Goal: Contribute content: Add original content to the website for others to see

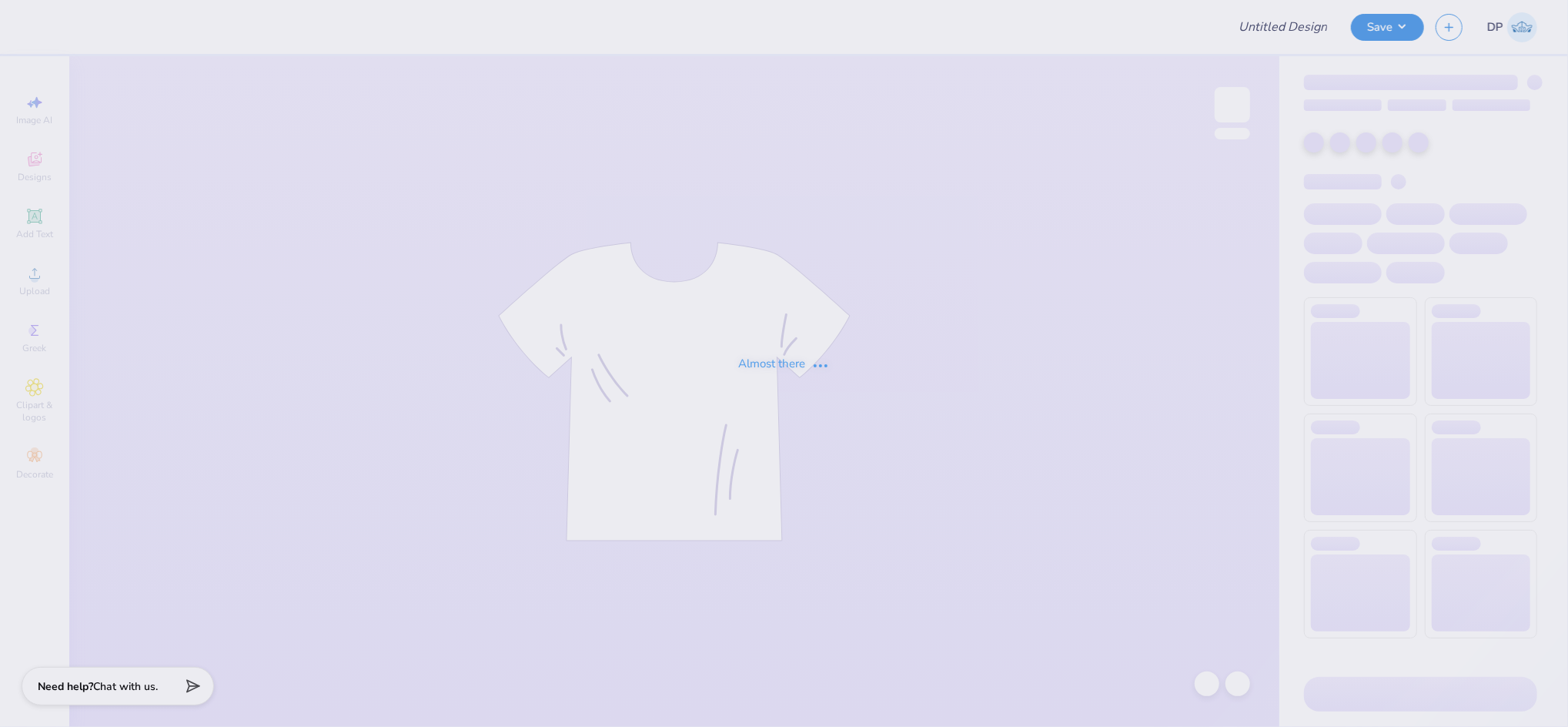
type input "Tanks"
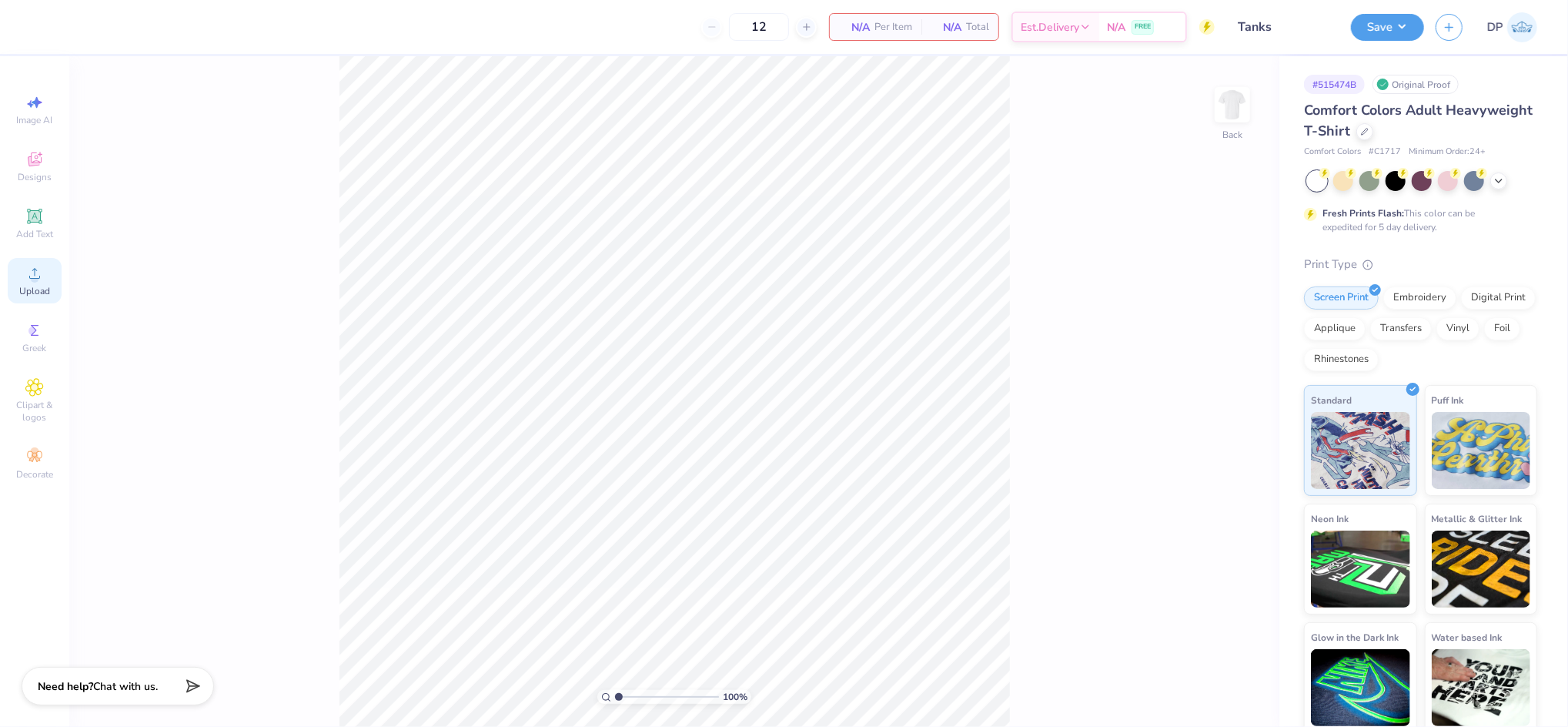
click at [21, 285] on span "Upload" at bounding box center [34, 291] width 30 height 12
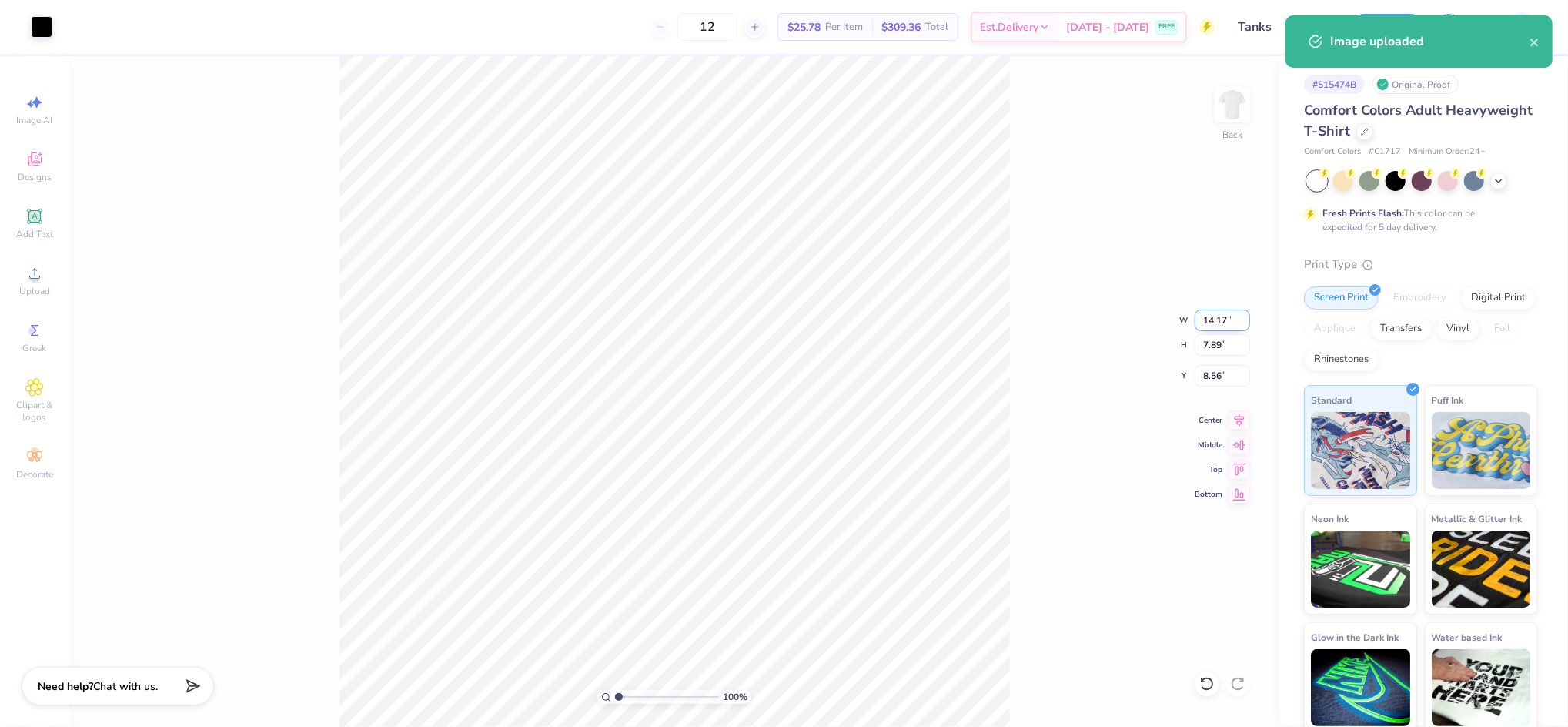
click at [1216, 311] on input "14.17" at bounding box center [1222, 320] width 55 height 22
type input "12.00"
type input "6.68"
click at [1217, 374] on input "9.16" at bounding box center [1222, 375] width 55 height 22
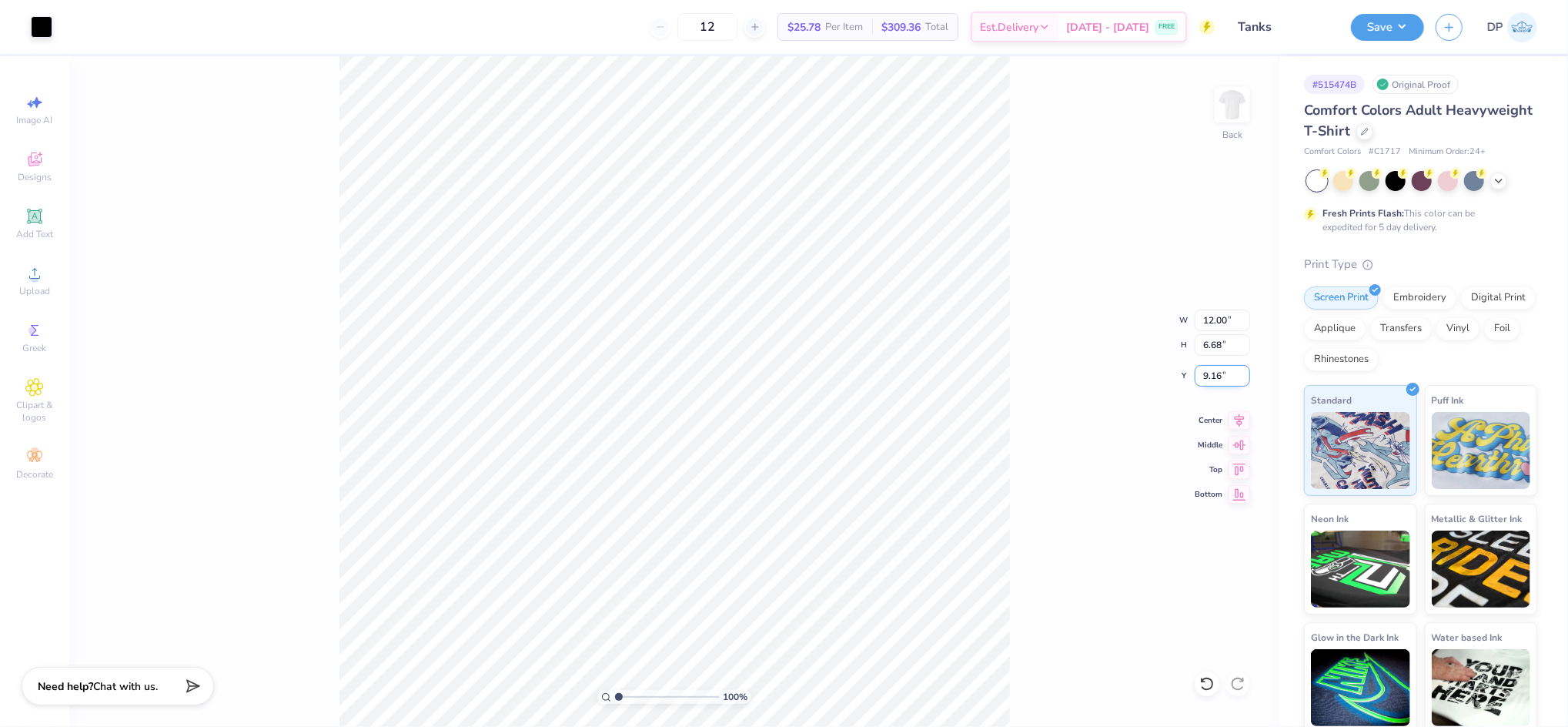
click at [1217, 374] on input "9.16" at bounding box center [1222, 375] width 55 height 22
type input "3.00"
click at [1025, 275] on div "100 % Back W 12.00 12.00 " H 6.68 6.68 " Y 3.00 3.00 " Center Middle Top Bottom" at bounding box center [674, 392] width 1210 height 671
click at [1228, 313] on input "12.00" at bounding box center [1222, 320] width 55 height 22
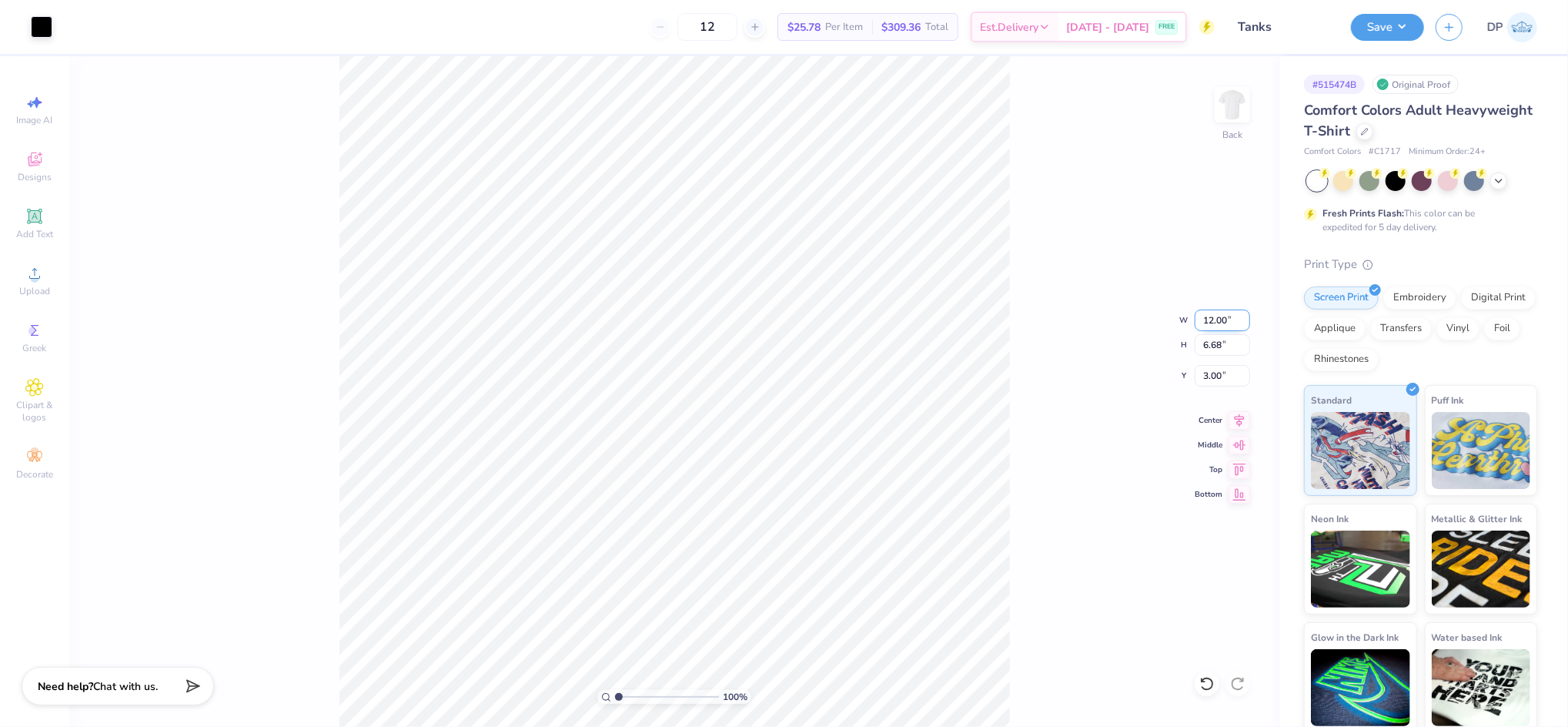
click at [1228, 313] on input "12.00" at bounding box center [1222, 320] width 55 height 22
type input "11.00"
type input "6.12"
click at [1202, 374] on input "3.28" at bounding box center [1222, 375] width 55 height 22
click at [1202, 373] on input "3.28" at bounding box center [1222, 375] width 55 height 22
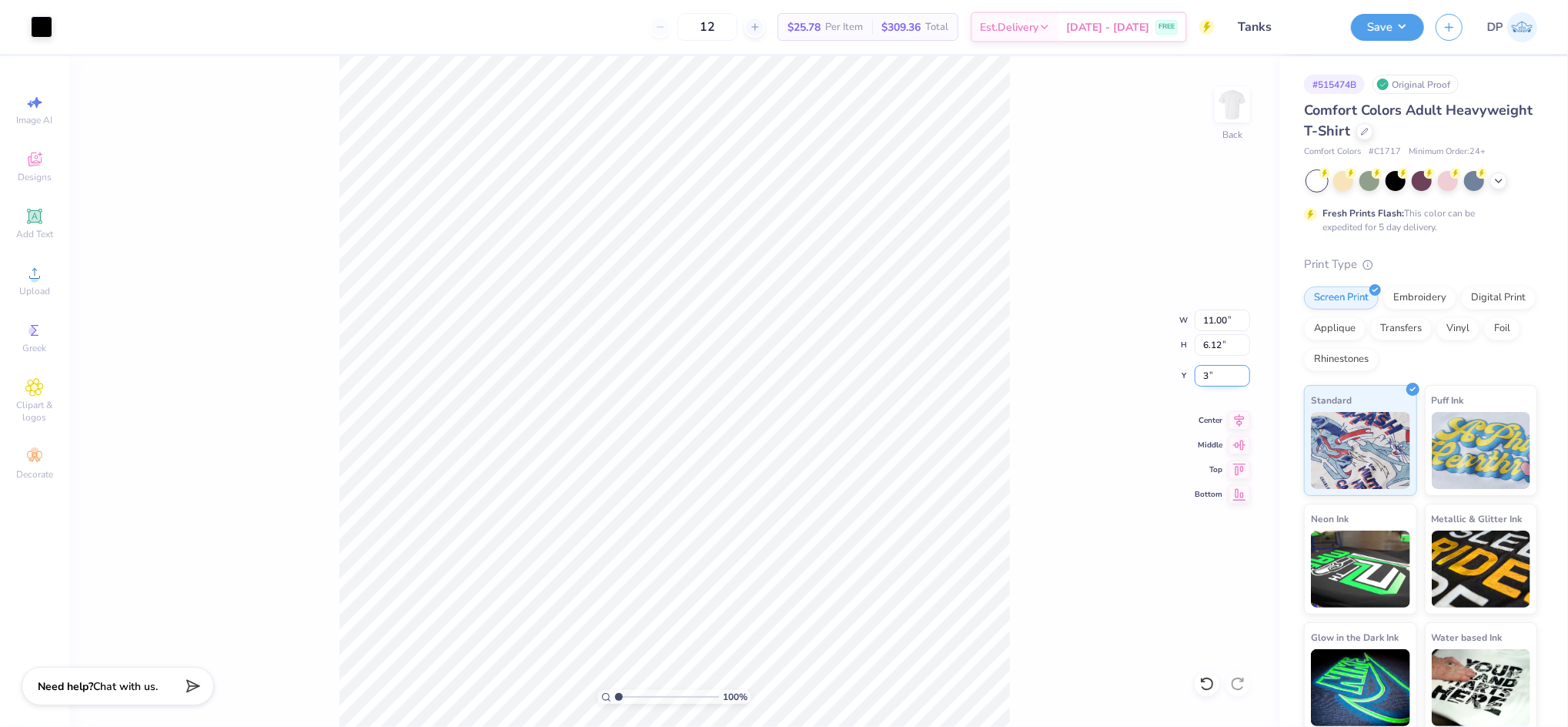
type input "3.00"
click at [1034, 296] on div "100 % Back W 11.00 11.00 " H 6.12 6.12 " Y 3.00 3.00 " Center Middle Top Bottom" at bounding box center [674, 392] width 1210 height 671
drag, startPoint x: 619, startPoint y: 699, endPoint x: 629, endPoint y: 705, distance: 11.7
click at [629, 704] on input "range" at bounding box center [667, 697] width 104 height 14
drag, startPoint x: 632, startPoint y: 697, endPoint x: 596, endPoint y: 697, distance: 36.0
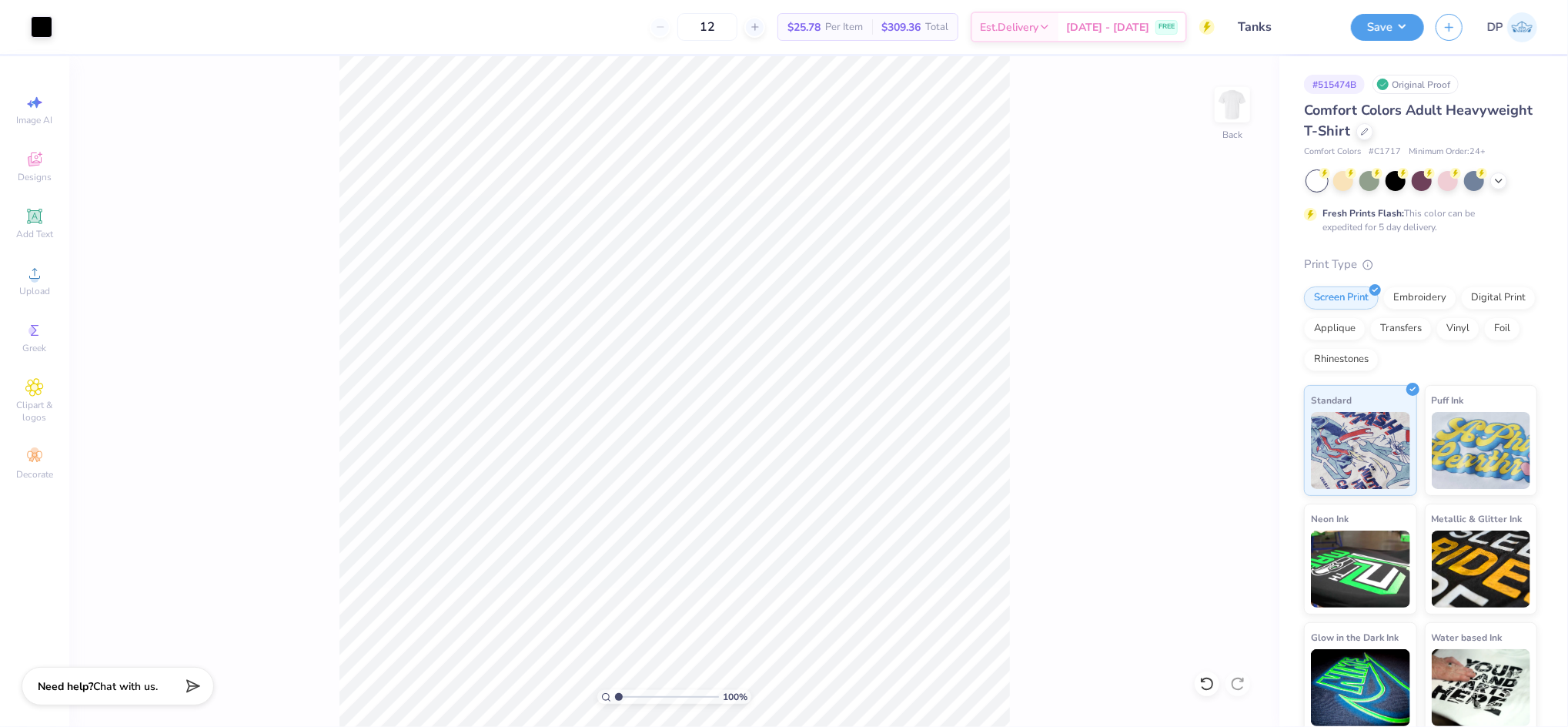
type input "1"
click at [615, 697] on input "range" at bounding box center [667, 697] width 104 height 14
click at [37, 291] on span "Upload" at bounding box center [34, 291] width 30 height 12
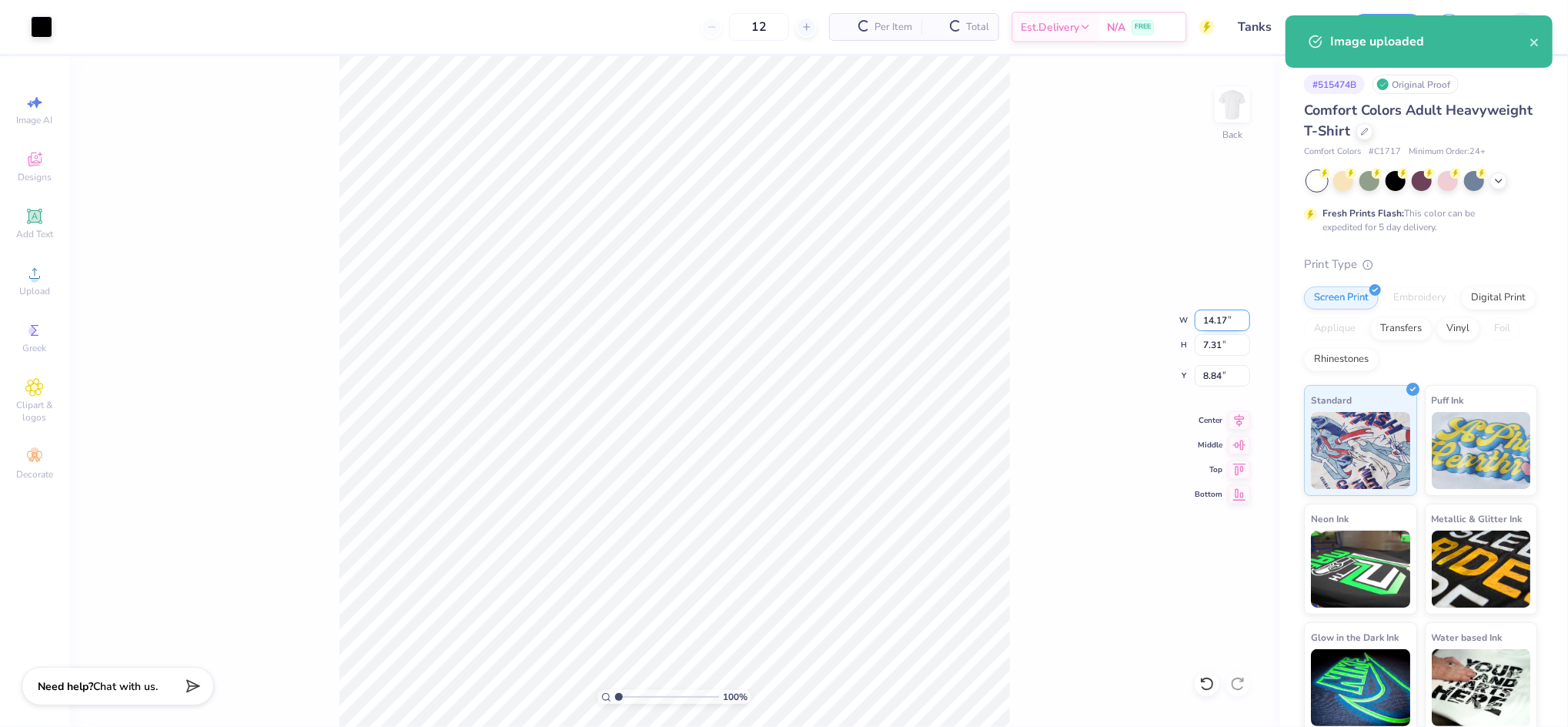
click at [1210, 313] on input "14.17" at bounding box center [1222, 320] width 55 height 22
type input "11.50"
type input "5.93"
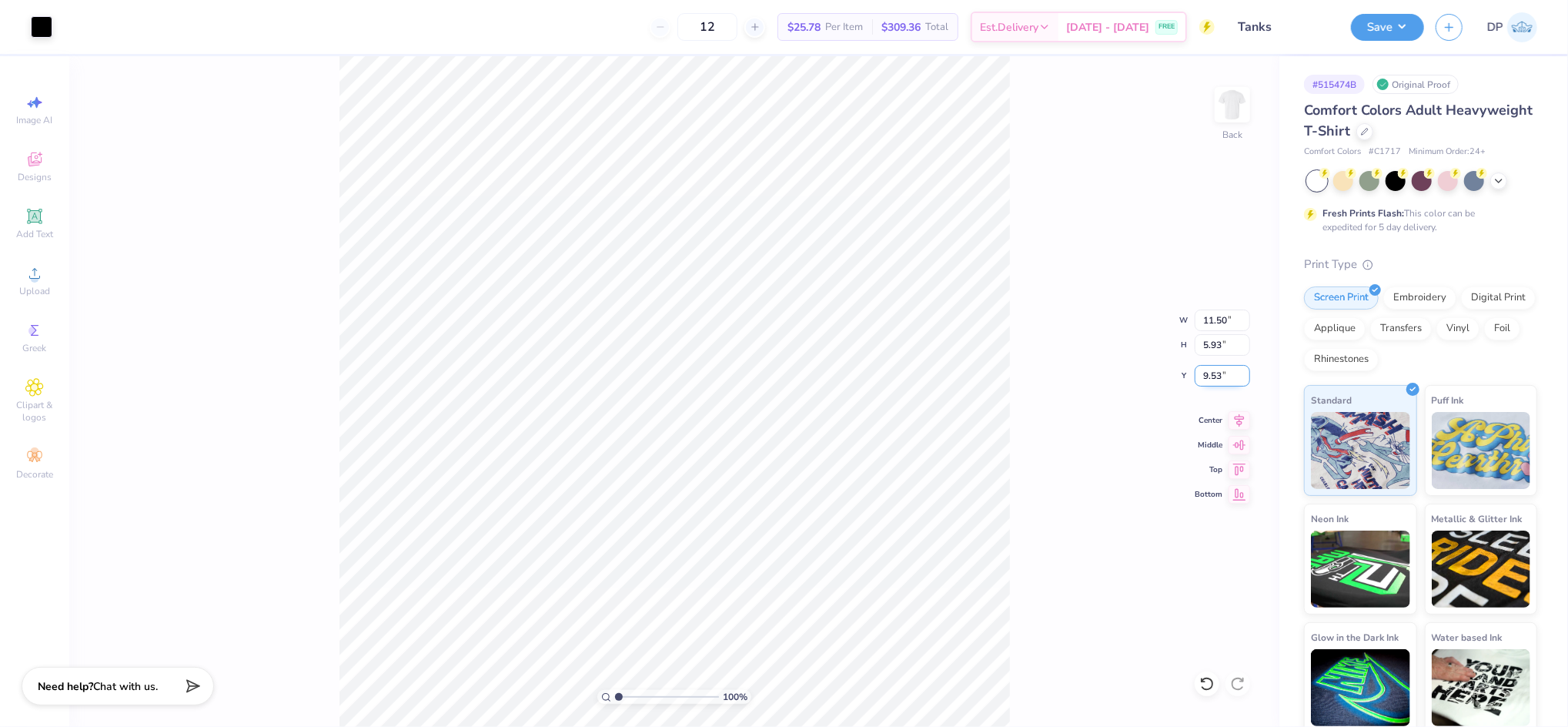
click at [1202, 367] on input "9.53" at bounding box center [1222, 375] width 55 height 22
type input "3.00"
click at [621, 698] on input "range" at bounding box center [667, 697] width 104 height 14
type input "2.6"
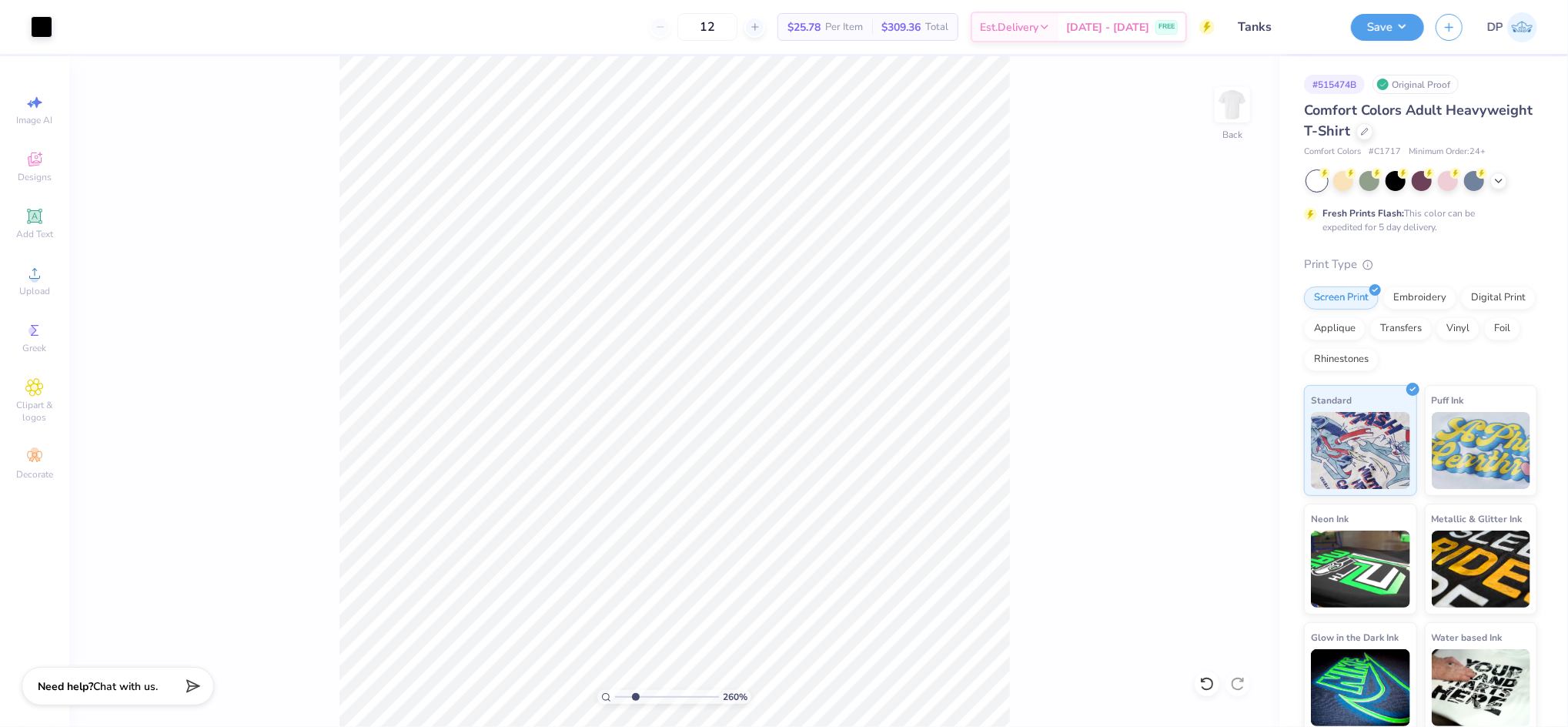
click at [635, 704] on input "range" at bounding box center [667, 697] width 104 height 14
click at [38, 219] on icon at bounding box center [34, 216] width 11 height 11
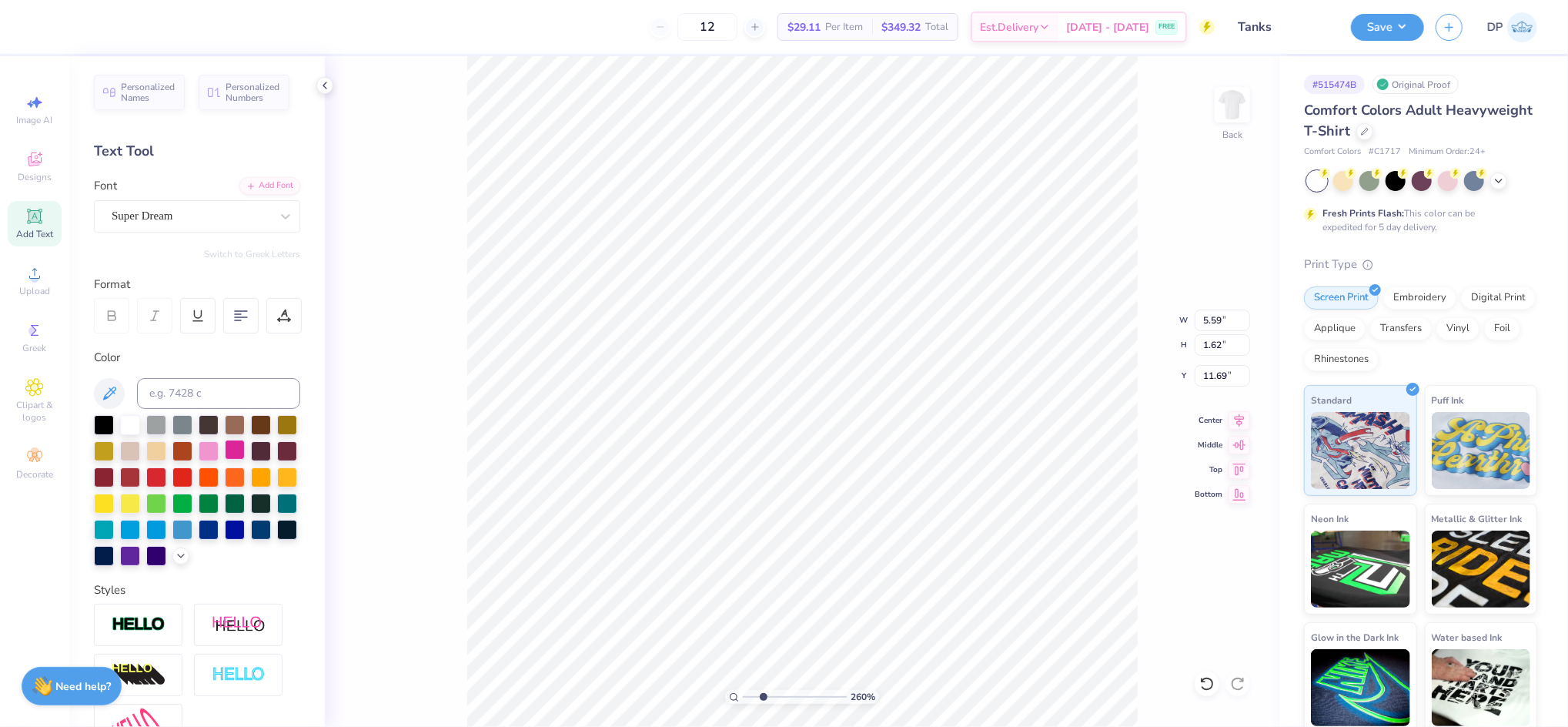
click at [245, 448] on div at bounding box center [234, 449] width 20 height 20
paste textarea "FIT STUDIO"
type textarea "FIT STUDIO"
click at [253, 183] on div "Add Font" at bounding box center [270, 184] width 61 height 18
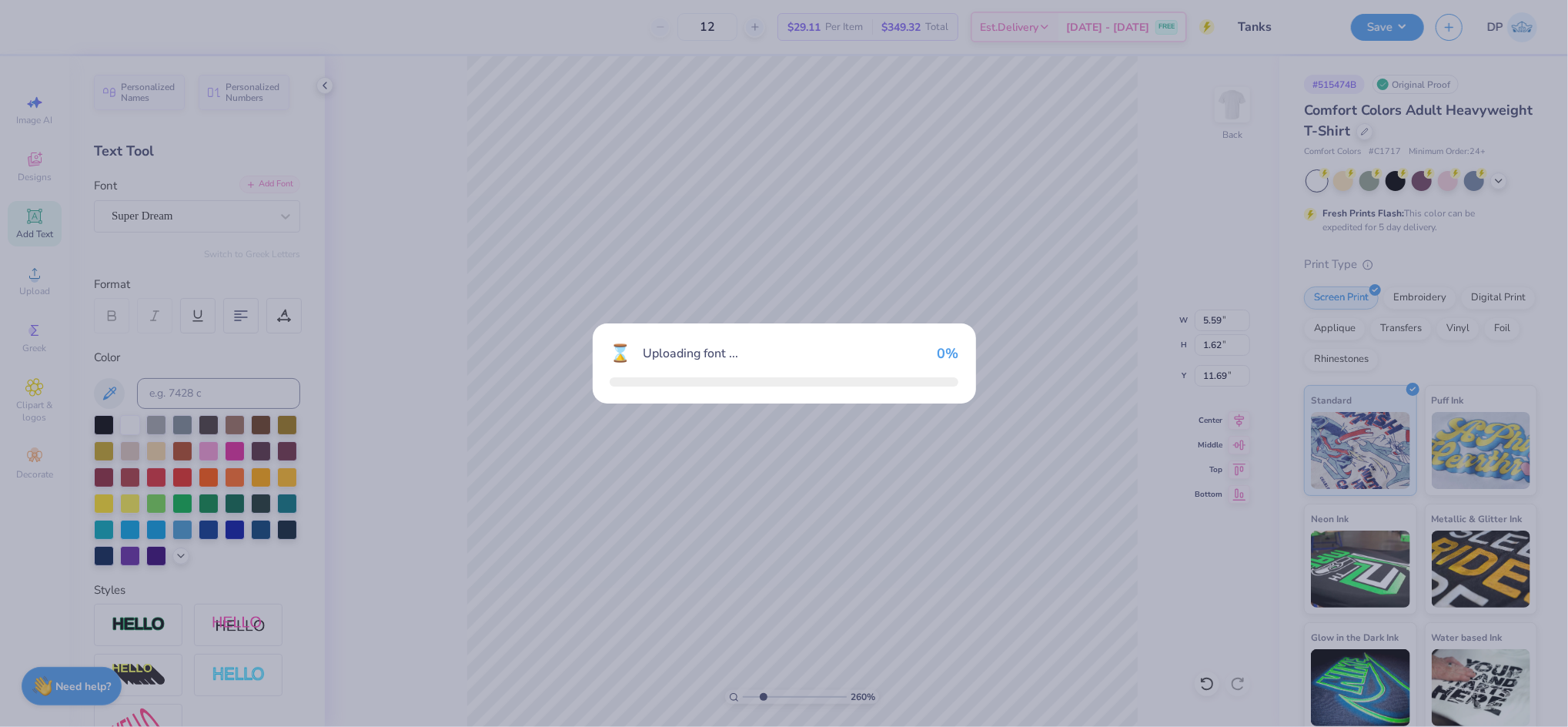
type input "11.69"
type input "1.68"
type input "11.66"
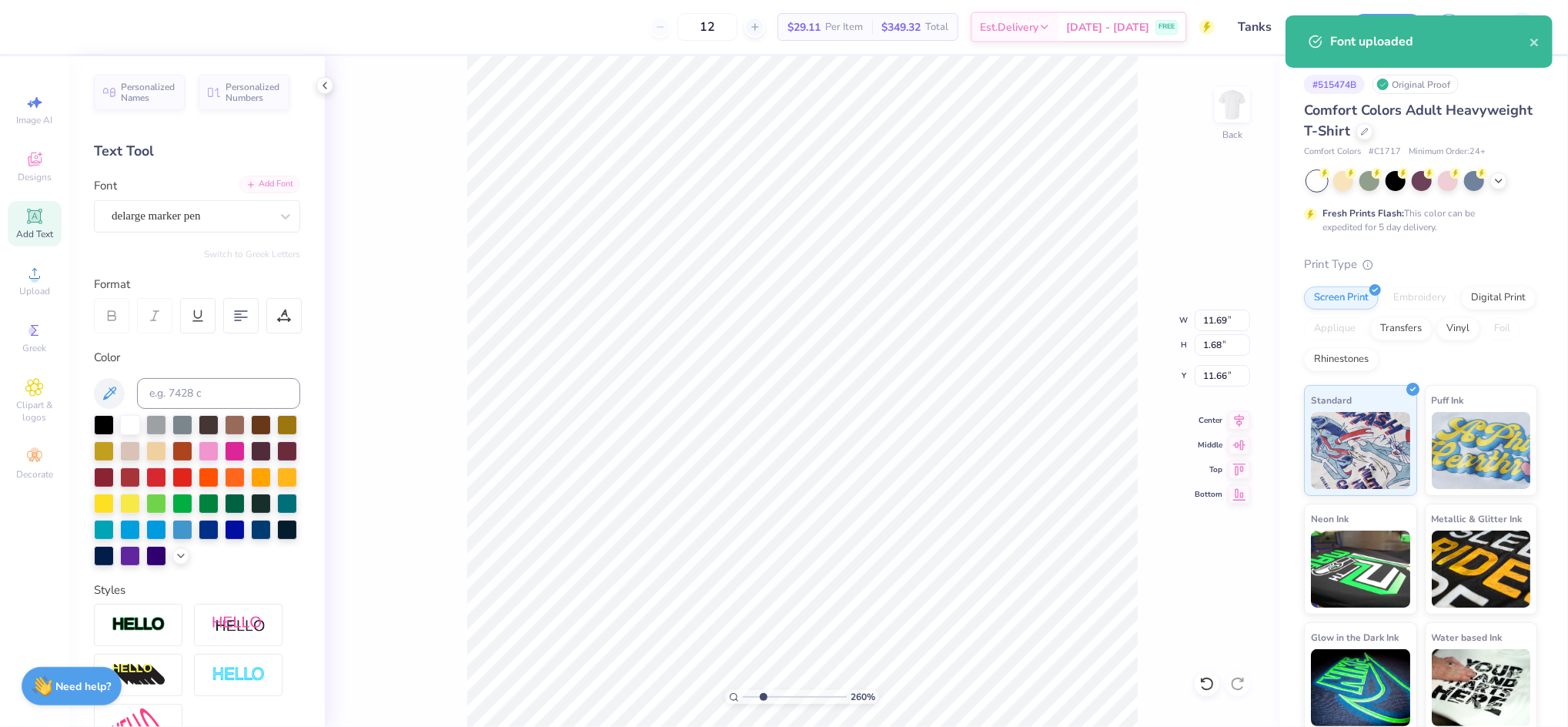
type input "14.17"
type input "1.49"
type input "11.75"
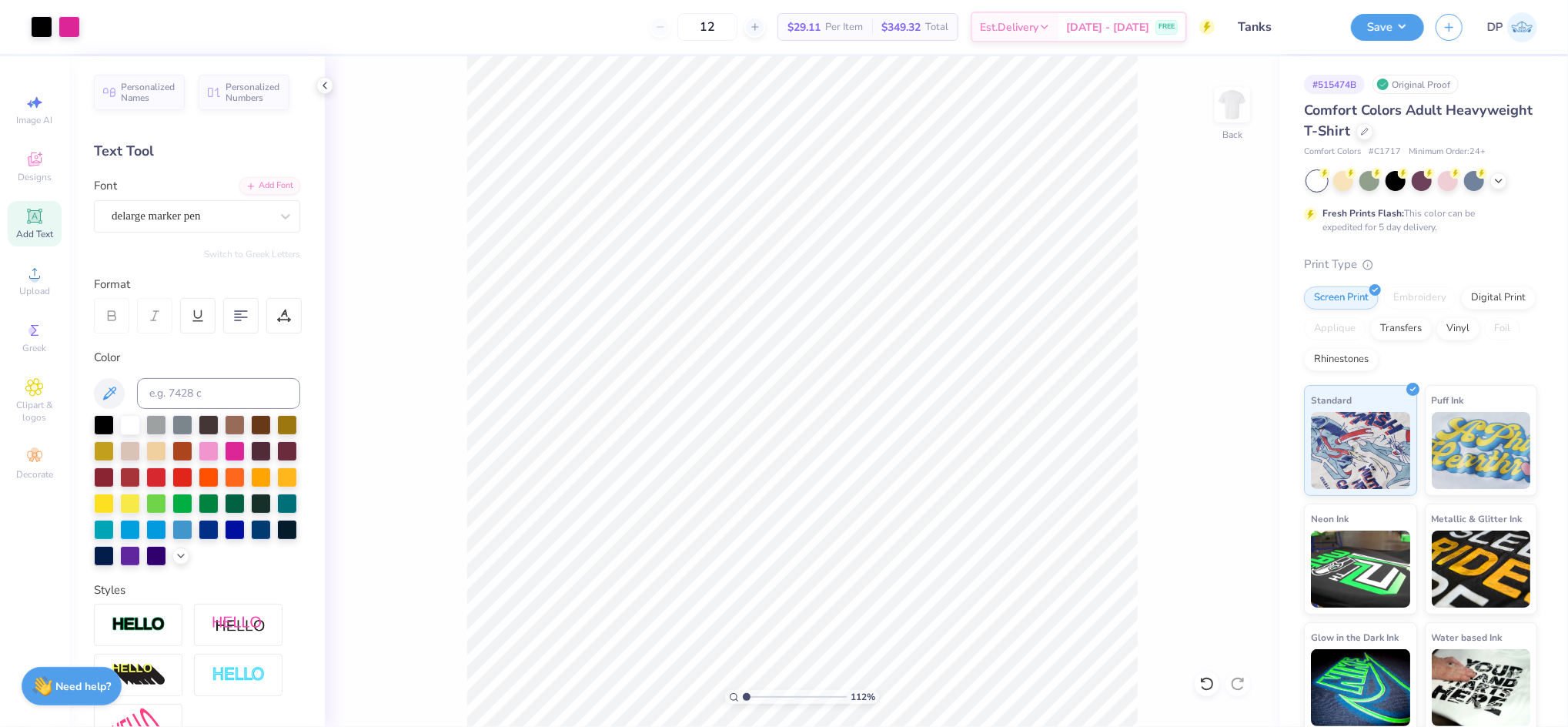
drag, startPoint x: 756, startPoint y: 692, endPoint x: 728, endPoint y: 692, distance: 28.0
type input "1"
click at [743, 692] on input "range" at bounding box center [794, 697] width 104 height 14
type input "4.55"
type input "0.48"
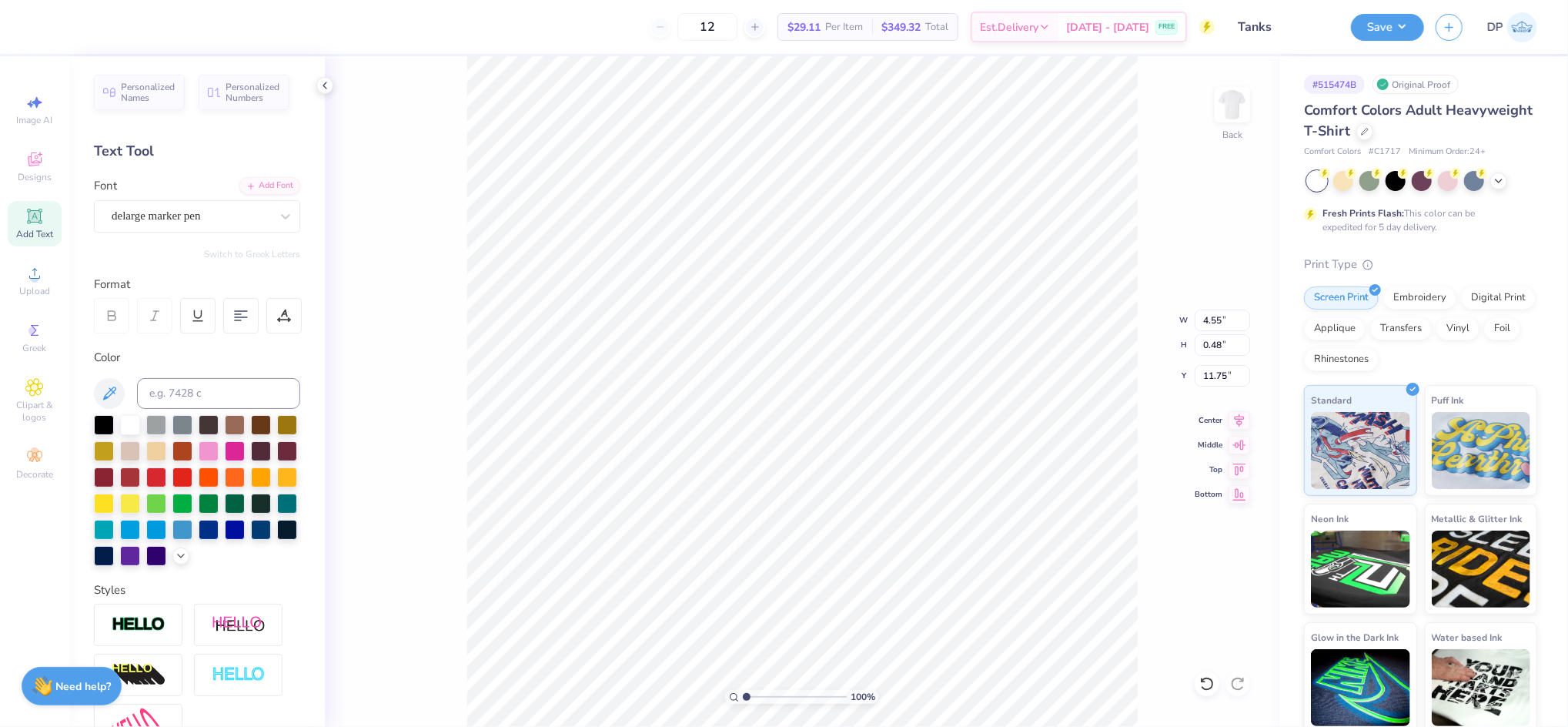
type input "9.67"
drag, startPoint x: 750, startPoint y: 694, endPoint x: 791, endPoint y: 669, distance: 48.0
type input "5.25"
click at [791, 690] on input "range" at bounding box center [794, 697] width 104 height 14
type input "2.56"
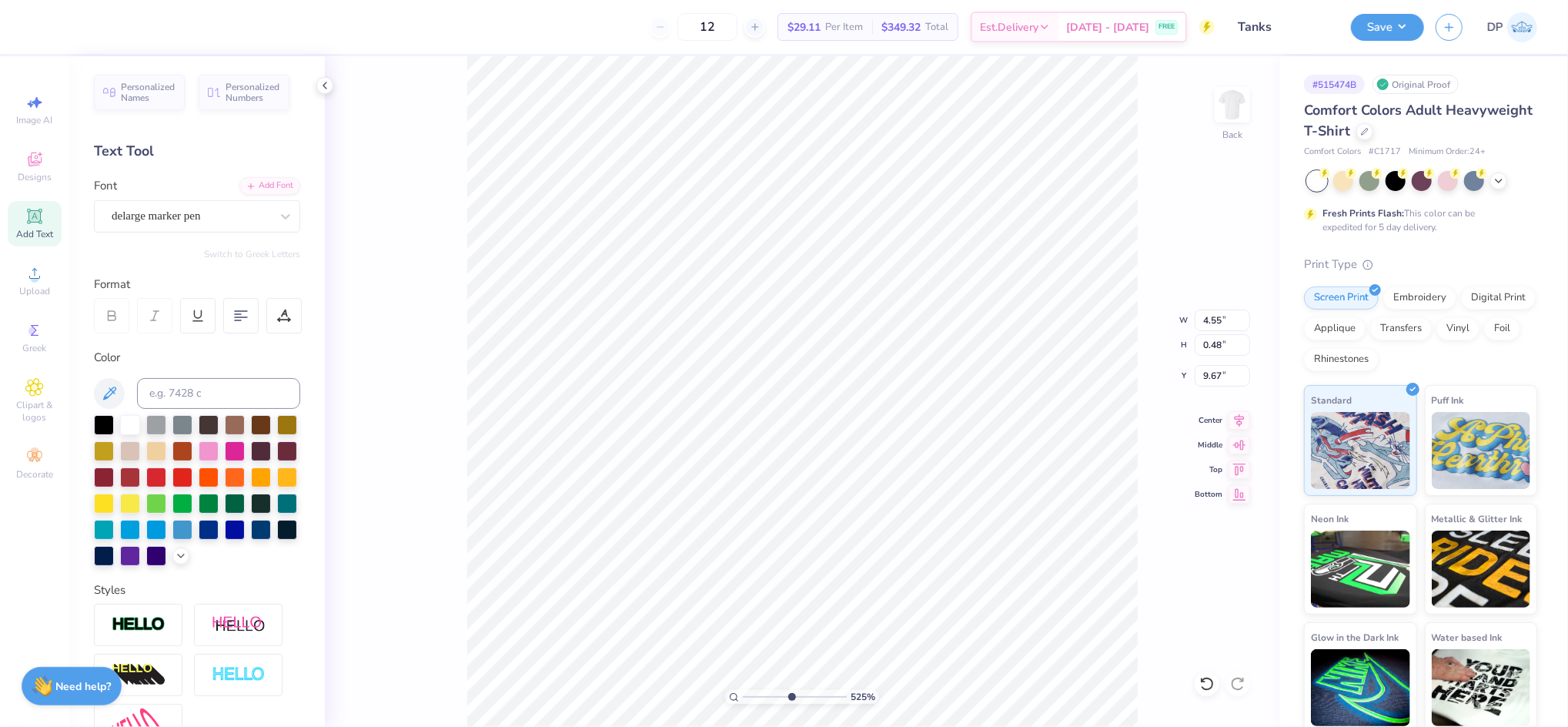
type input "0.27"
type input "8.60"
type input "3.17"
type input "0.33"
drag, startPoint x: 796, startPoint y: 692, endPoint x: 749, endPoint y: 696, distance: 47.2
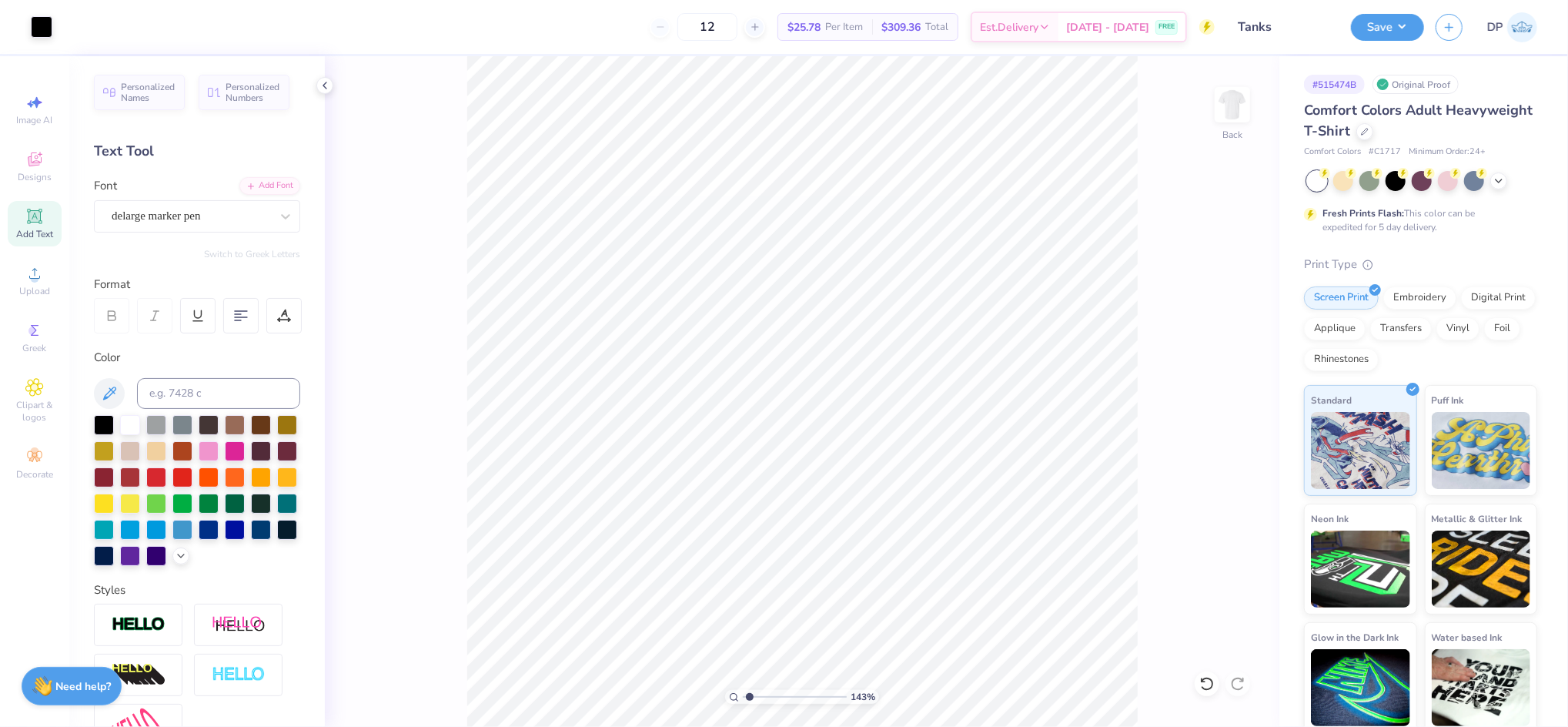
click at [749, 696] on input "range" at bounding box center [794, 697] width 104 height 14
click at [894, 582] on li "Ungroup" at bounding box center [917, 587] width 121 height 30
click at [774, 695] on input "range" at bounding box center [794, 697] width 104 height 14
click at [110, 420] on div at bounding box center [104, 423] width 20 height 20
drag, startPoint x: 770, startPoint y: 699, endPoint x: 704, endPoint y: 678, distance: 69.3
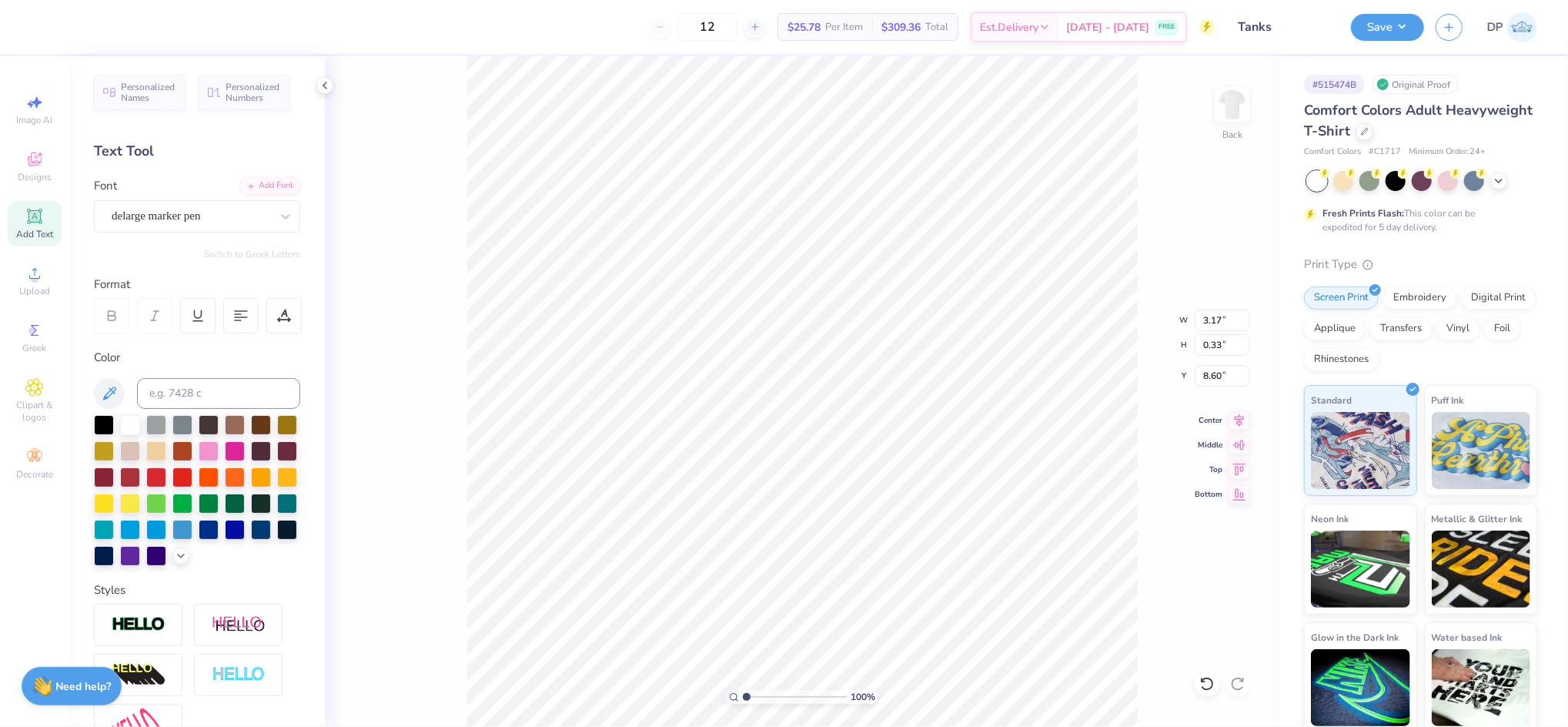
type input "1"
click at [743, 690] on input "range" at bounding box center [794, 697] width 104 height 14
click at [649, 150] on div "100 % Back W 3.17 3.17 " H 0.33 0.33 " Y 8.60 8.60 " Center Middle Top Bottom" at bounding box center [802, 392] width 955 height 671
click at [102, 427] on div at bounding box center [104, 423] width 20 height 20
click at [38, 18] on div at bounding box center [41, 25] width 22 height 22
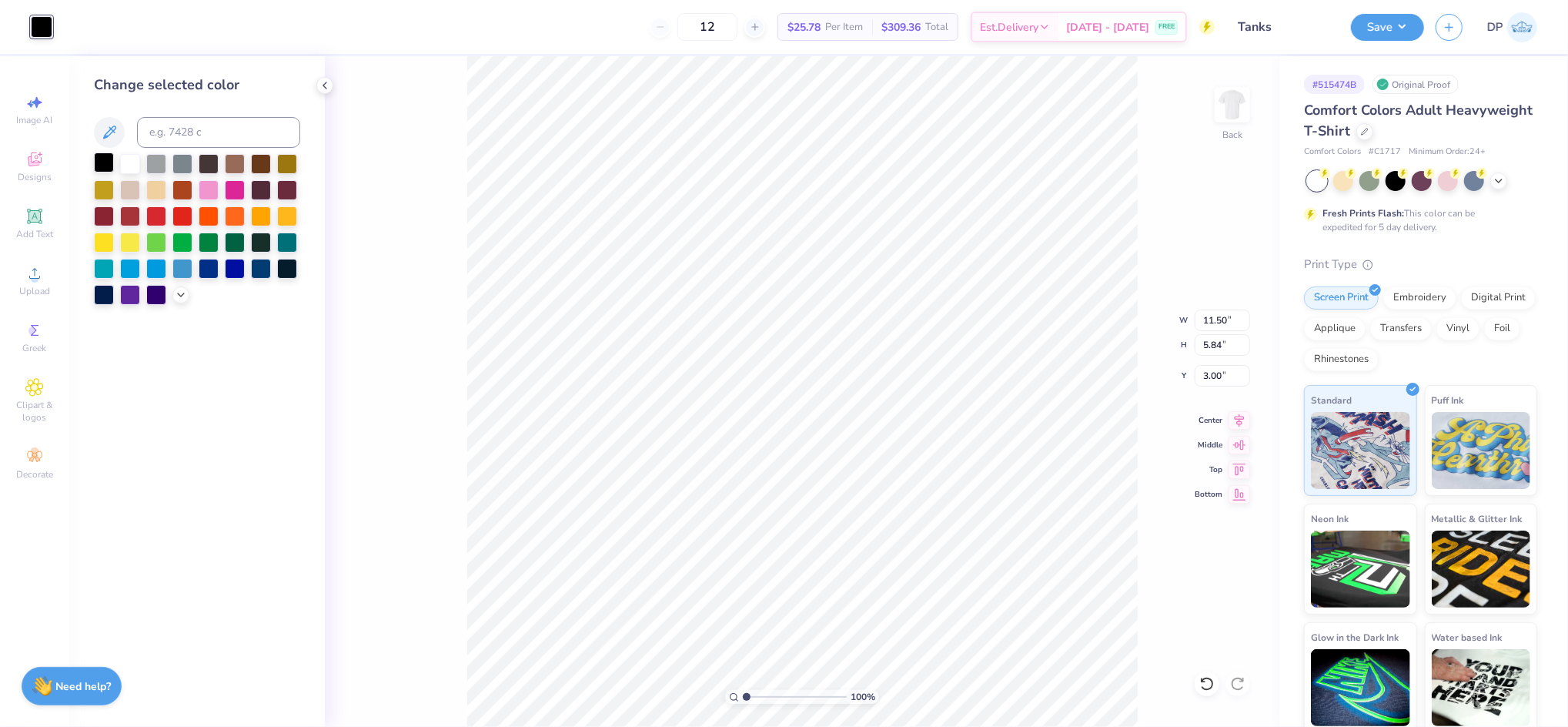
click at [110, 168] on div at bounding box center [104, 162] width 20 height 20
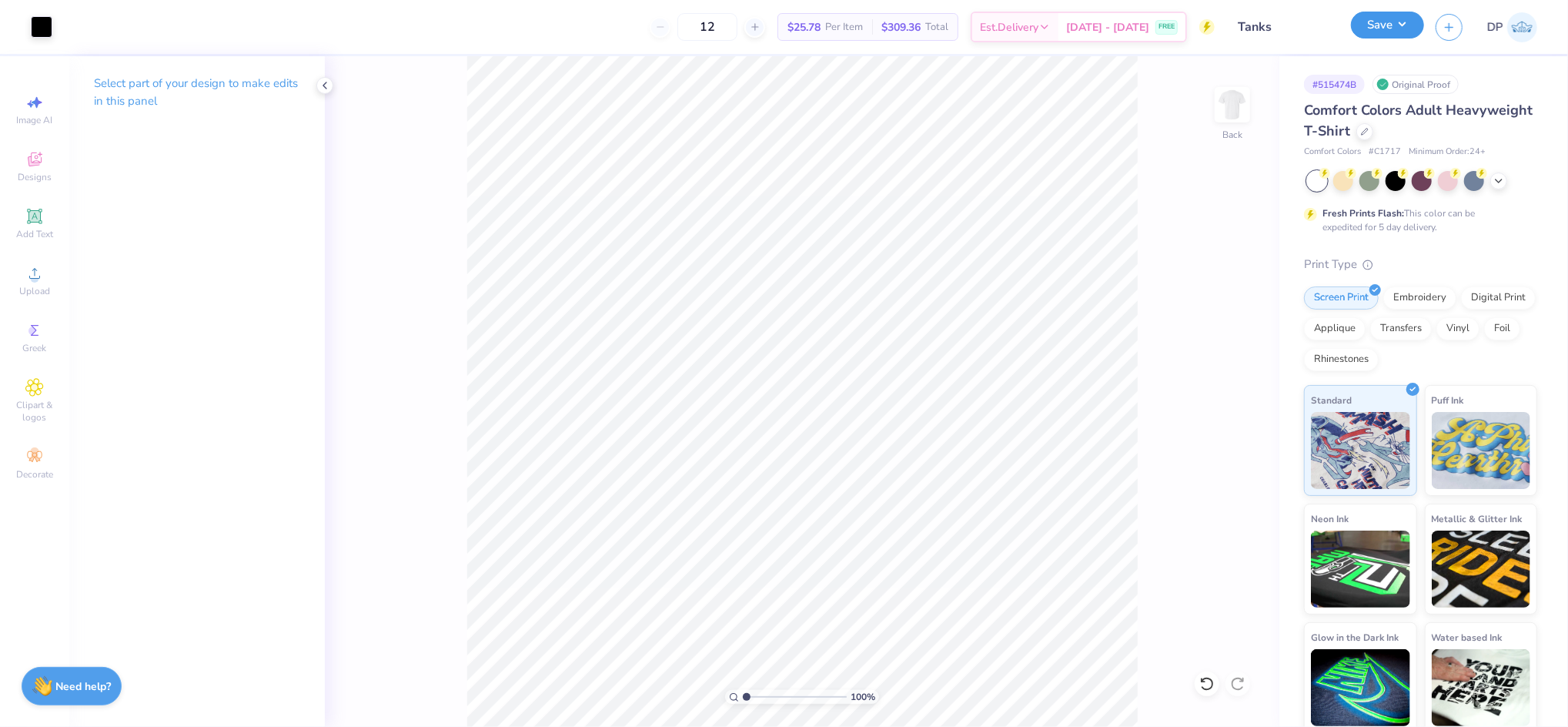
click at [1391, 20] on button "Save" at bounding box center [1387, 25] width 73 height 27
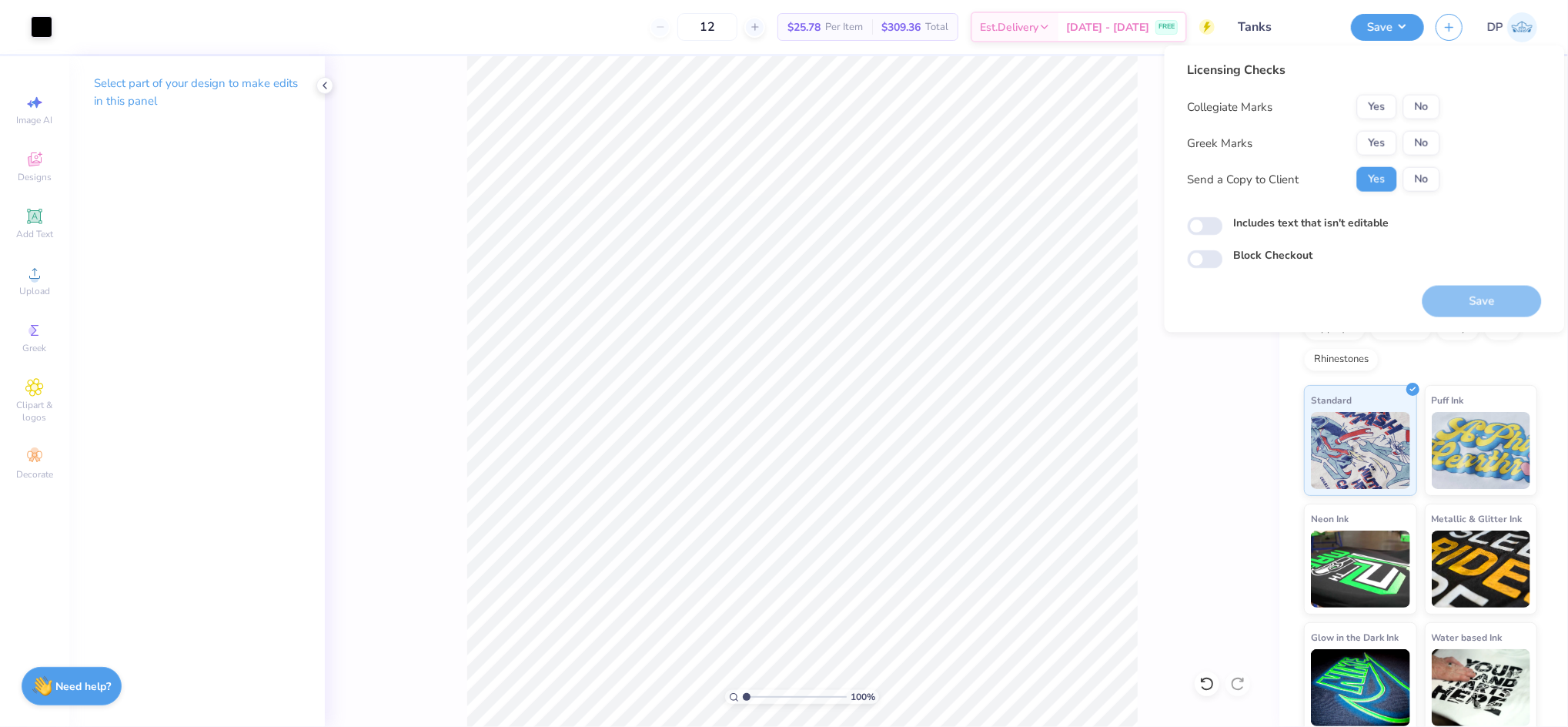
click at [1422, 92] on div "Licensing Checks Collegiate Marks Yes No Greek Marks Yes No Send a Copy to Clie…" at bounding box center [1314, 132] width 252 height 143
click at [1420, 104] on button "No" at bounding box center [1421, 107] width 37 height 25
click at [1422, 135] on button "No" at bounding box center [1421, 143] width 37 height 25
click at [1278, 215] on label "Includes text that isn't editable" at bounding box center [1311, 222] width 155 height 16
click at [1223, 217] on input "Includes text that isn't editable" at bounding box center [1205, 226] width 35 height 18
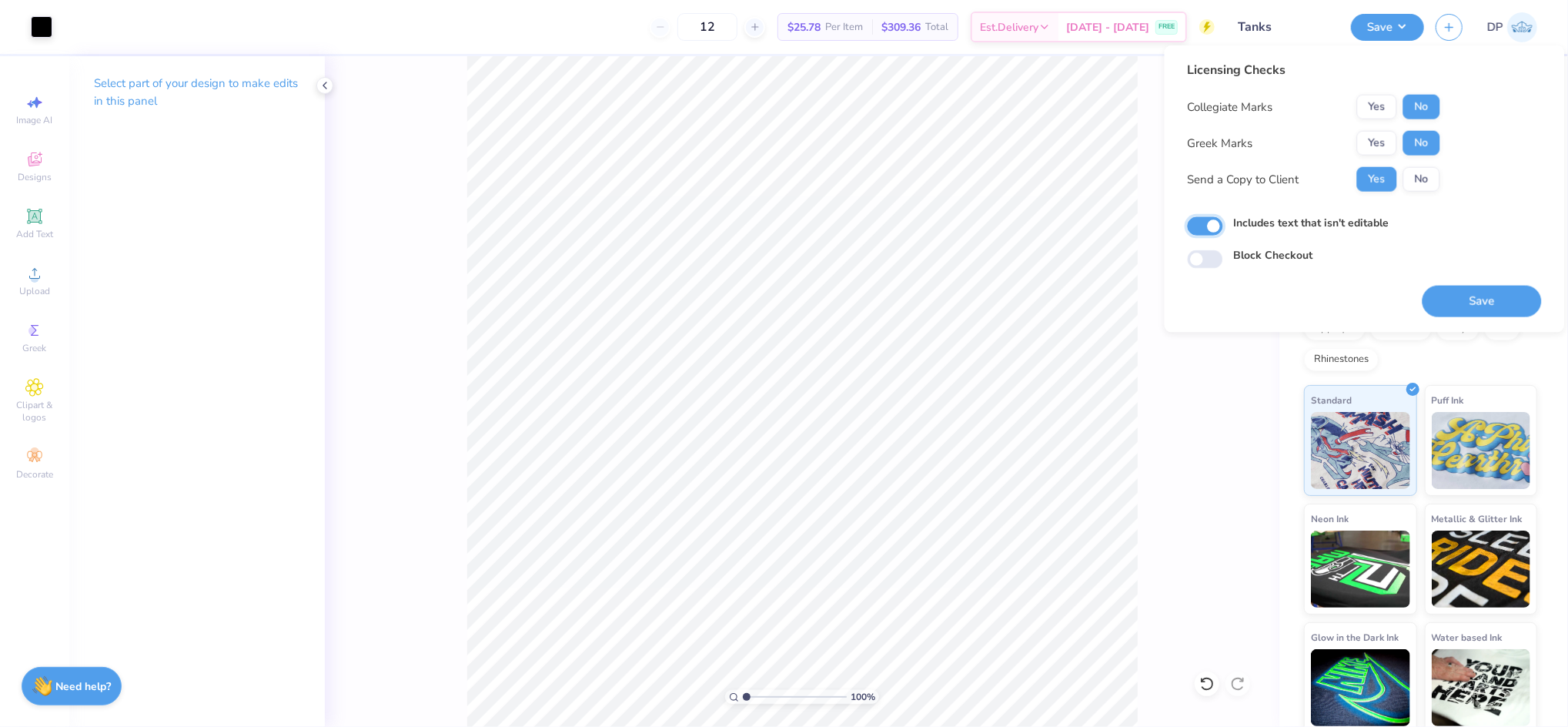
checkbox input "true"
click at [1458, 310] on button "Save" at bounding box center [1481, 301] width 119 height 31
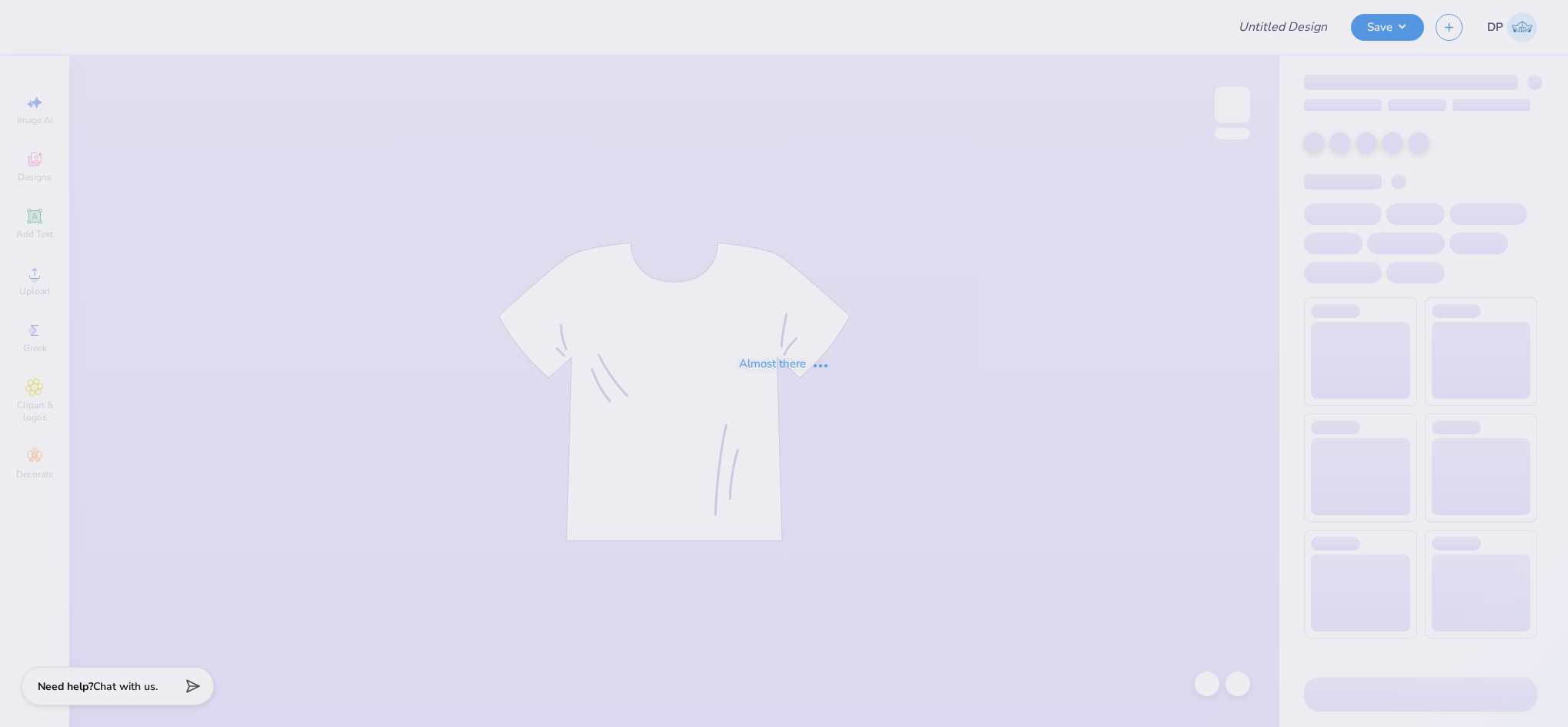
type input "Tanks"
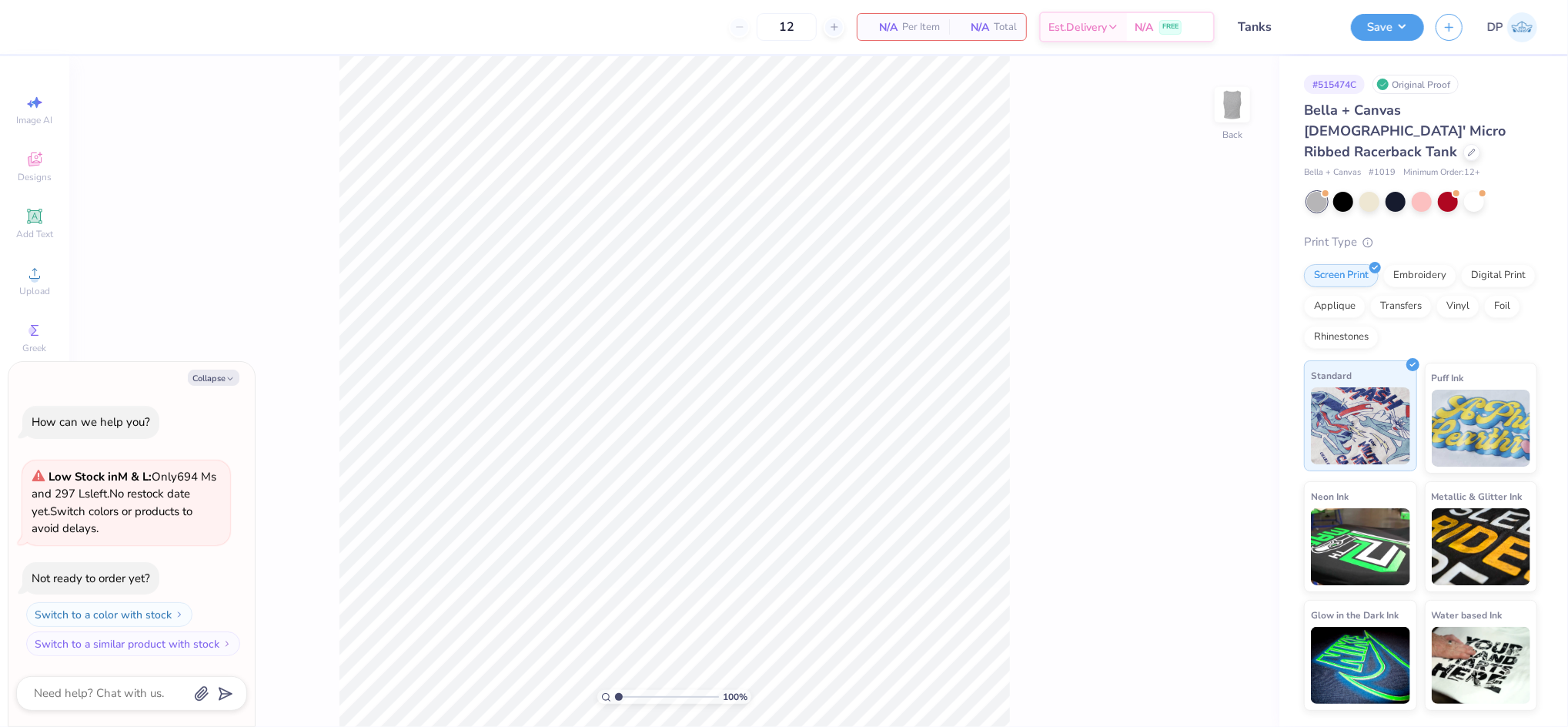
type textarea "x"
